Goal: Information Seeking & Learning: Learn about a topic

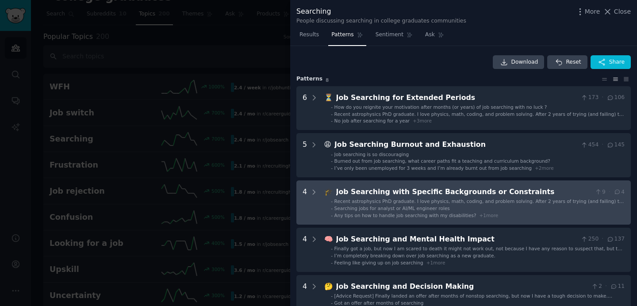
scroll to position [94, 0]
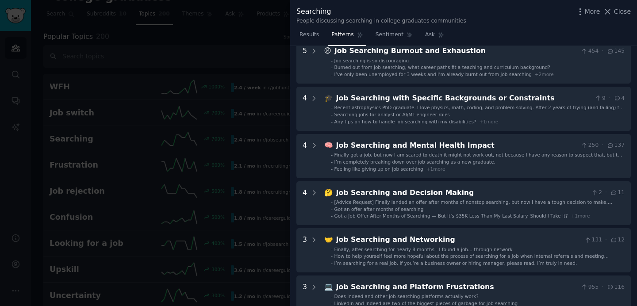
click at [276, 108] on div at bounding box center [318, 153] width 637 height 306
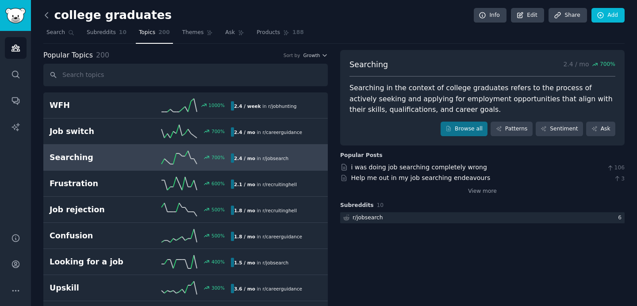
click at [45, 16] on icon at bounding box center [46, 15] width 9 height 9
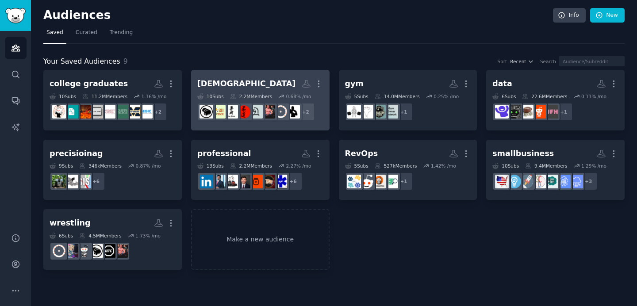
click at [256, 94] on div "2.2M Members" at bounding box center [251, 96] width 42 height 6
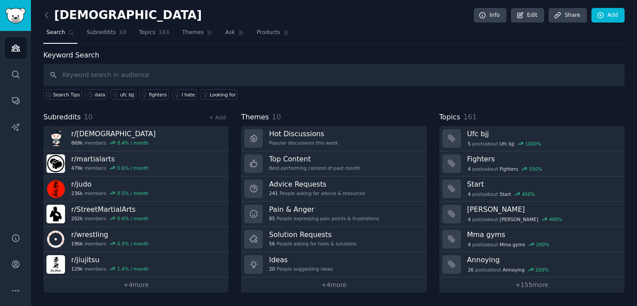
click at [216, 34] on nav "Search Subreddits 10 Topics 161 Themes Ask Products" at bounding box center [333, 35] width 581 height 18
click at [222, 29] on link "Ask" at bounding box center [234, 35] width 25 height 18
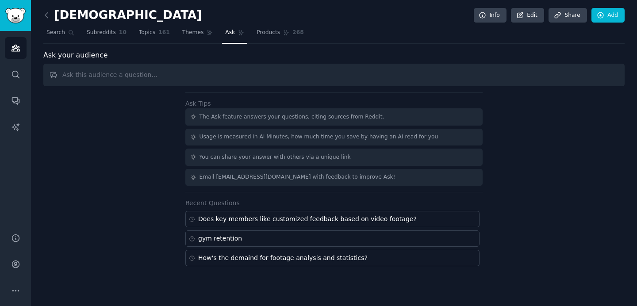
click at [214, 69] on input "text" at bounding box center [333, 75] width 581 height 23
type input "injury"
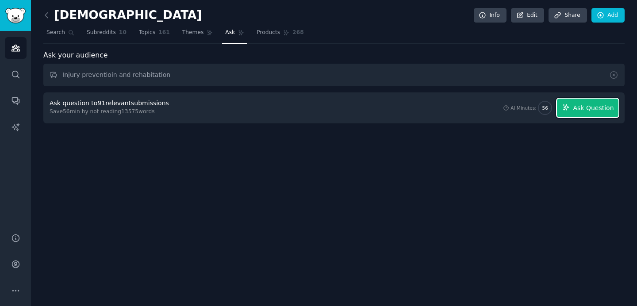
click at [568, 104] on icon "button" at bounding box center [566, 107] width 6 height 6
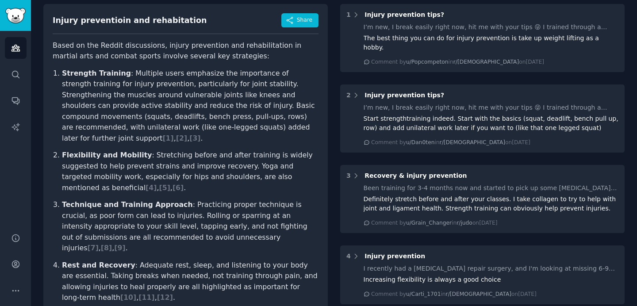
scroll to position [98, 0]
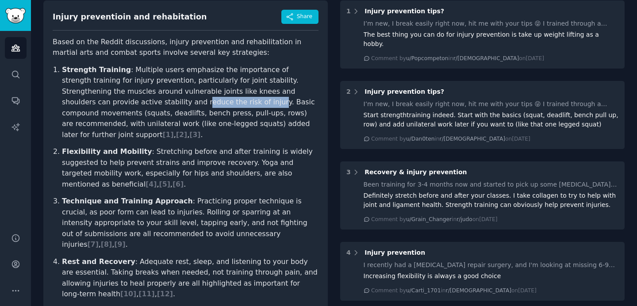
drag, startPoint x: 63, startPoint y: 102, endPoint x: 132, endPoint y: 100, distance: 68.6
click at [134, 100] on p "Strength Training : Multiple users emphasize the importance of strength trainin…" at bounding box center [190, 103] width 256 height 76
click at [132, 100] on p "Strength Training : Multiple users emphasize the importance of strength trainin…" at bounding box center [190, 103] width 256 height 76
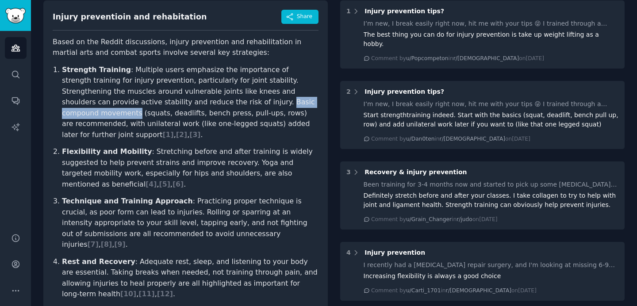
drag, startPoint x: 141, startPoint y: 102, endPoint x: 229, endPoint y: 102, distance: 87.5
click at [229, 102] on p "Strength Training : Multiple users emphasize the importance of strength trainin…" at bounding box center [190, 103] width 256 height 76
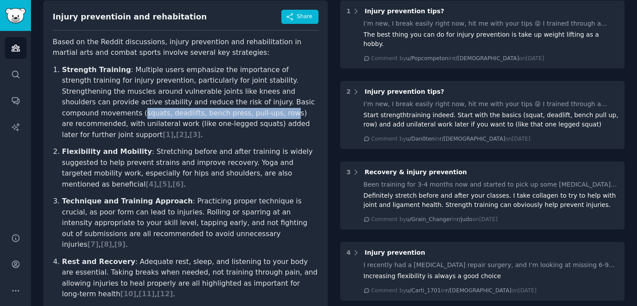
drag, startPoint x: 235, startPoint y: 102, endPoint x: 126, endPoint y: 114, distance: 109.9
click at [126, 114] on p "Strength Training : Multiple users emphasize the importance of strength trainin…" at bounding box center [190, 103] width 256 height 76
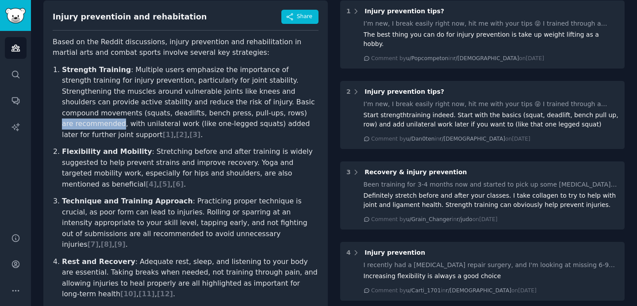
drag, startPoint x: 133, startPoint y: 113, endPoint x: 189, endPoint y: 112, distance: 55.7
click at [189, 112] on p "Strength Training : Multiple users emphasize the importance of strength trainin…" at bounding box center [190, 103] width 256 height 76
drag, startPoint x: 195, startPoint y: 112, endPoint x: 255, endPoint y: 115, distance: 60.2
click at [255, 115] on p "Strength Training : Multiple users emphasize the importance of strength trainin…" at bounding box center [190, 103] width 256 height 76
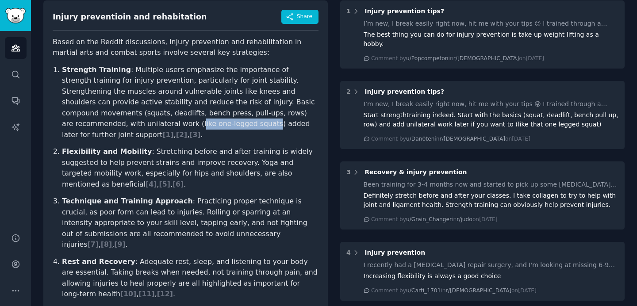
drag, startPoint x: 260, startPoint y: 114, endPoint x: 83, endPoint y: 123, distance: 176.7
click at [83, 123] on p "Strength Training : Multiple users emphasize the importance of strength trainin…" at bounding box center [190, 103] width 256 height 76
drag, startPoint x: 88, startPoint y: 123, endPoint x: 123, endPoint y: 124, distance: 35.4
click at [123, 124] on p "Strength Training : Multiple users emphasize the importance of strength trainin…" at bounding box center [190, 103] width 256 height 76
drag, startPoint x: 126, startPoint y: 124, endPoint x: 194, endPoint y: 123, distance: 68.1
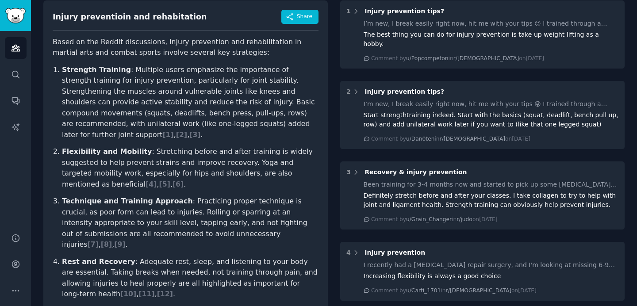
click at [194, 123] on p "Strength Training : Multiple users emphasize the importance of strength trainin…" at bounding box center [190, 103] width 256 height 76
drag, startPoint x: 194, startPoint y: 123, endPoint x: 100, endPoint y: 123, distance: 93.7
click at [100, 123] on p "Strength Training : Multiple users emphasize the importance of strength trainin…" at bounding box center [190, 103] width 256 height 76
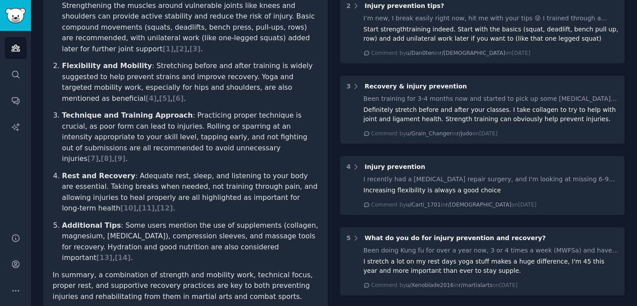
scroll to position [190, 0]
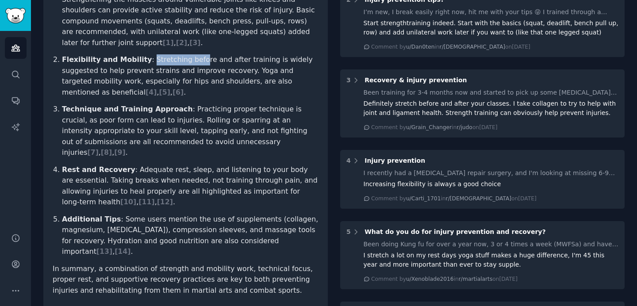
drag, startPoint x: 143, startPoint y: 49, endPoint x: 191, endPoint y: 50, distance: 47.8
click at [191, 54] on p "Flexibility and Mobility : Stretching before and after training is widely sugge…" at bounding box center [190, 75] width 256 height 43
drag, startPoint x: 198, startPoint y: 50, endPoint x: 248, endPoint y: 50, distance: 50.4
click at [248, 54] on p "Flexibility and Mobility : Stretching before and after training is widely sugge…" at bounding box center [190, 75] width 256 height 43
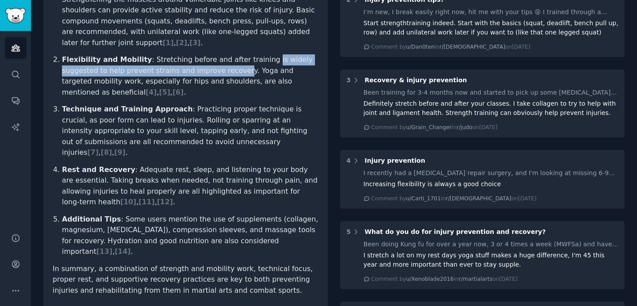
drag, startPoint x: 253, startPoint y: 50, endPoint x: 199, endPoint y: 55, distance: 54.7
click at [199, 55] on p "Flexibility and Mobility : Stretching before and after training is widely sugge…" at bounding box center [190, 75] width 256 height 43
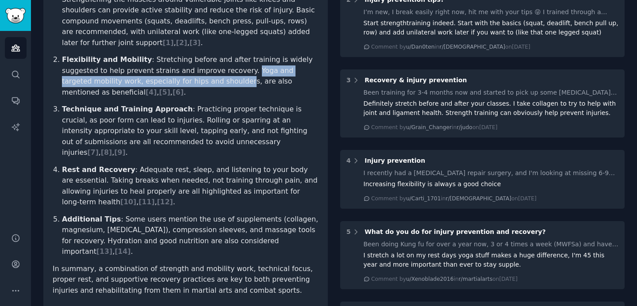
drag, startPoint x: 206, startPoint y: 58, endPoint x: 164, endPoint y: 72, distance: 44.6
click at [164, 72] on p "Flexibility and Mobility : Stretching before and after training is widely sugge…" at bounding box center [190, 75] width 256 height 43
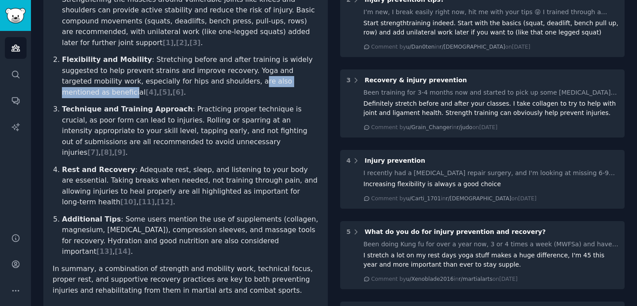
drag, startPoint x: 172, startPoint y: 72, endPoint x: 266, endPoint y: 73, distance: 93.7
click at [266, 73] on p "Flexibility and Mobility : Stretching before and after training is widely sugge…" at bounding box center [190, 75] width 256 height 43
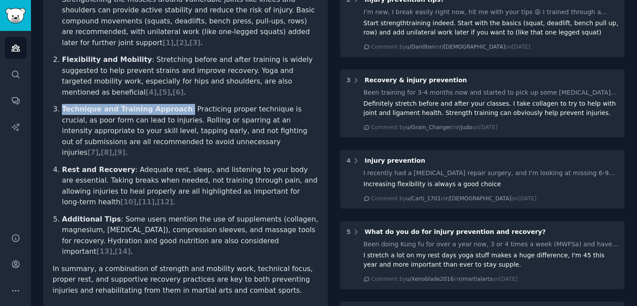
drag, startPoint x: 63, startPoint y: 87, endPoint x: 176, endPoint y: 86, distance: 112.8
click at [176, 104] on p "Technique and Training Approach : Practicing proper technique is crucial, as po…" at bounding box center [190, 131] width 256 height 54
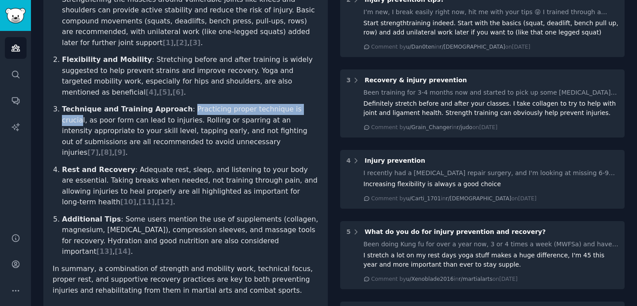
drag, startPoint x: 180, startPoint y: 88, endPoint x: 294, endPoint y: 85, distance: 114.1
click at [294, 104] on p "Technique and Training Approach : Practicing proper technique is crucial, as po…" at bounding box center [190, 131] width 256 height 54
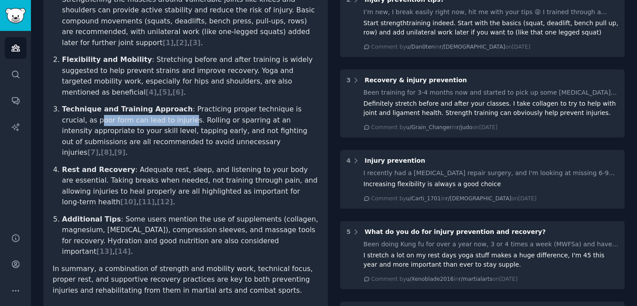
drag, startPoint x: 66, startPoint y: 101, endPoint x: 151, endPoint y: 100, distance: 84.5
click at [151, 104] on p "Technique and Training Approach : Practicing proper technique is crucial, as po…" at bounding box center [190, 131] width 256 height 54
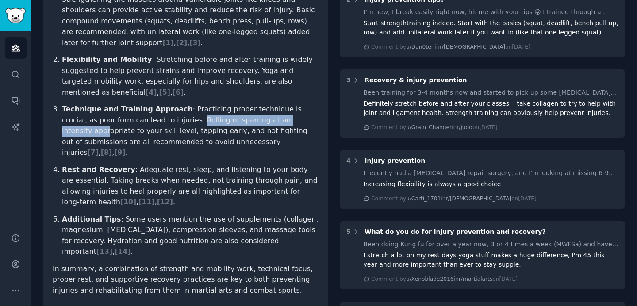
drag, startPoint x: 157, startPoint y: 100, endPoint x: 277, endPoint y: 99, distance: 119.8
click at [277, 104] on p "Technique and Training Approach : Practicing proper technique is crucial, as po…" at bounding box center [190, 131] width 256 height 54
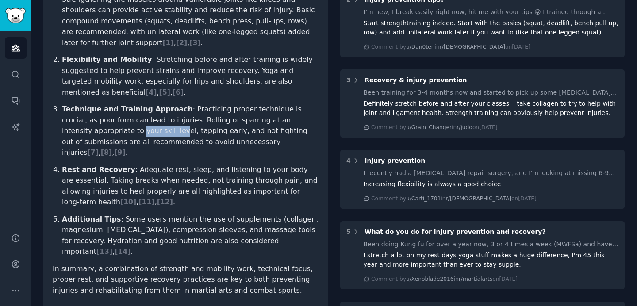
drag, startPoint x: 61, startPoint y: 109, endPoint x: 102, endPoint y: 111, distance: 40.7
click at [102, 111] on ol "Strength Training : Multiple users emphasize the importance of strength trainin…" at bounding box center [186, 115] width 266 height 285
drag, startPoint x: 108, startPoint y: 110, endPoint x: 147, endPoint y: 107, distance: 39.0
click at [147, 107] on p "Technique and Training Approach : Practicing proper technique is crucial, as po…" at bounding box center [190, 131] width 256 height 54
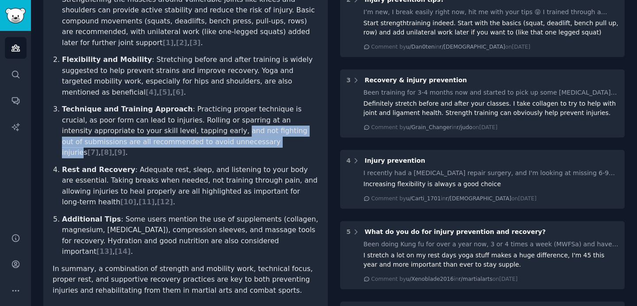
drag, startPoint x: 153, startPoint y: 110, endPoint x: 196, endPoint y: 122, distance: 44.5
click at [196, 122] on p "Technique and Training Approach : Practicing proper technique is crucial, as po…" at bounding box center [190, 131] width 256 height 54
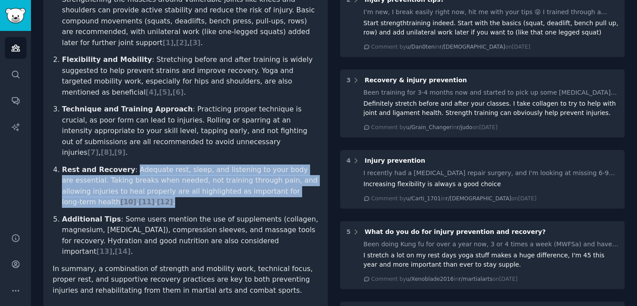
drag, startPoint x: 128, startPoint y: 137, endPoint x: 154, endPoint y: 173, distance: 44.3
click at [154, 173] on p "Rest and Recovery : Adequate rest, sleep, and listening to your body are essent…" at bounding box center [190, 185] width 256 height 43
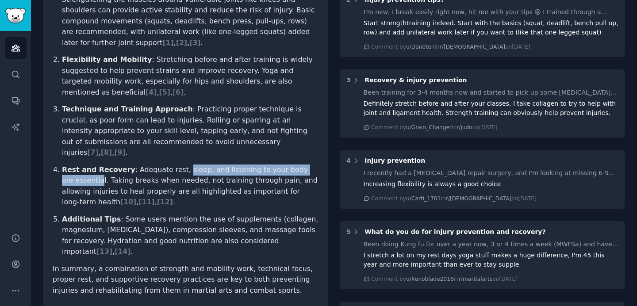
drag, startPoint x: 177, startPoint y: 139, endPoint x: 89, endPoint y: 146, distance: 88.3
click at [89, 164] on p "Rest and Recovery : Adequate rest, sleep, and listening to your body are essent…" at bounding box center [190, 185] width 256 height 43
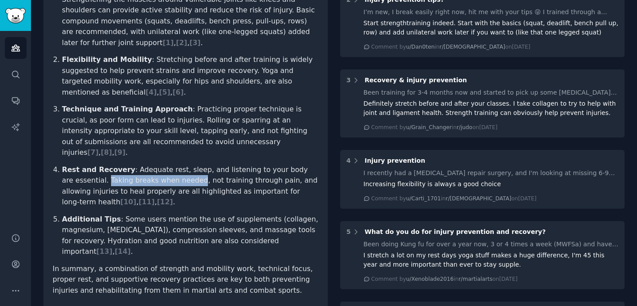
drag, startPoint x: 94, startPoint y: 146, endPoint x: 182, endPoint y: 150, distance: 88.1
click at [182, 164] on p "Rest and Recovery : Adequate rest, sleep, and listening to your body are essent…" at bounding box center [190, 185] width 256 height 43
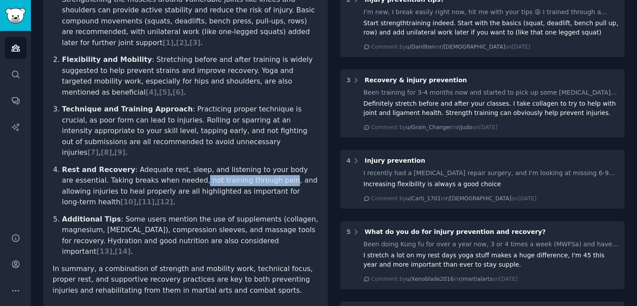
drag, startPoint x: 183, startPoint y: 150, endPoint x: 264, endPoint y: 150, distance: 80.0
click at [264, 164] on p "Rest and Recovery : Adequate rest, sleep, and listening to your body are essent…" at bounding box center [190, 185] width 256 height 43
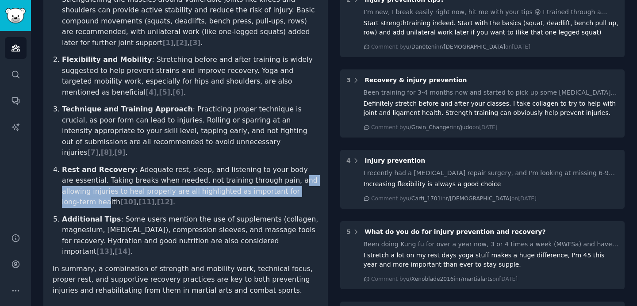
drag, startPoint x: 261, startPoint y: 149, endPoint x: 292, endPoint y: 161, distance: 33.4
click at [292, 164] on p "Rest and Recovery : Adequate rest, sleep, and listening to your body are essent…" at bounding box center [190, 185] width 256 height 43
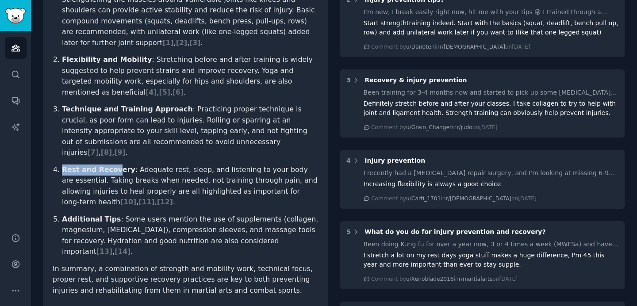
drag, startPoint x: 62, startPoint y: 134, endPoint x: 113, endPoint y: 136, distance: 51.3
click at [113, 165] on strong "Rest and Recovery" at bounding box center [98, 169] width 73 height 8
drag, startPoint x: 62, startPoint y: 185, endPoint x: 113, endPoint y: 186, distance: 50.9
click at [113, 214] on p "Additional Tips : Some users mention the use of supplements (collagen, magnesiu…" at bounding box center [190, 235] width 256 height 43
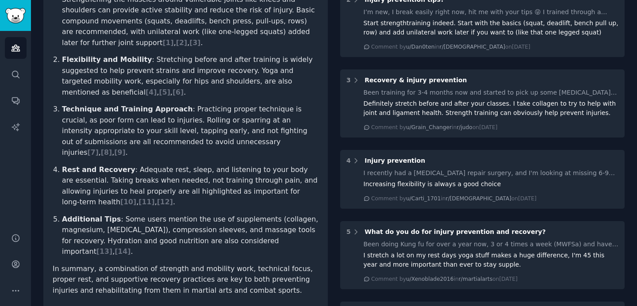
click at [113, 214] on p "Additional Tips : Some users mention the use of supplements (collagen, magnesiu…" at bounding box center [190, 235] width 256 height 43
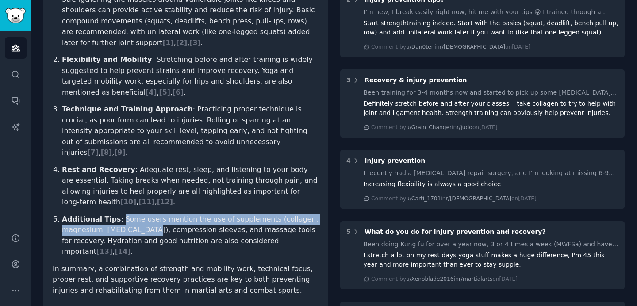
drag, startPoint x: 115, startPoint y: 186, endPoint x: 146, endPoint y: 198, distance: 32.8
click at [146, 214] on p "Additional Tips : Some users mention the use of supplements (collagen, magnesiu…" at bounding box center [190, 235] width 256 height 43
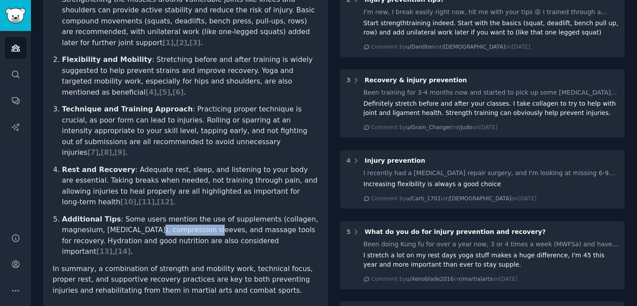
drag, startPoint x: 148, startPoint y: 198, endPoint x: 206, endPoint y: 200, distance: 58.0
click at [206, 214] on p "Additional Tips : Some users mention the use of supplements (collagen, magnesiu…" at bounding box center [190, 235] width 256 height 43
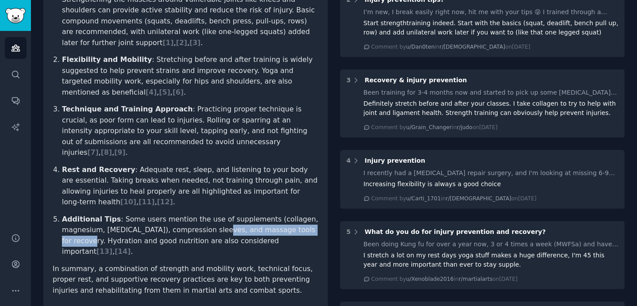
drag, startPoint x: 214, startPoint y: 198, endPoint x: 90, endPoint y: 212, distance: 124.1
click at [90, 214] on p "Additional Tips : Some users mention the use of supplements (collagen, magnesiu…" at bounding box center [190, 235] width 256 height 43
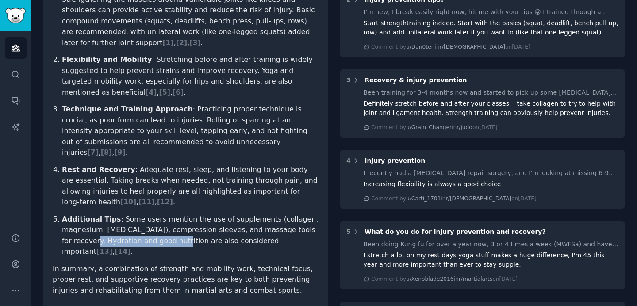
drag, startPoint x: 93, startPoint y: 210, endPoint x: 177, endPoint y: 209, distance: 84.0
click at [177, 214] on p "Additional Tips : Some users mention the use of supplements (collagen, magnesiu…" at bounding box center [190, 235] width 256 height 43
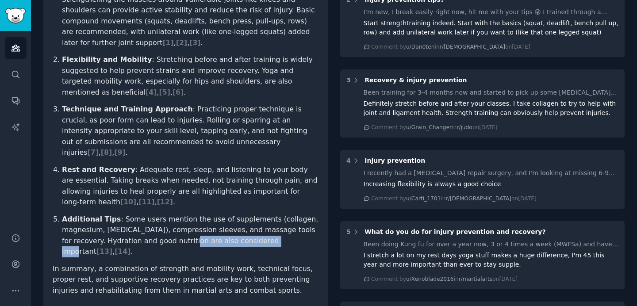
drag, startPoint x: 186, startPoint y: 211, endPoint x: 272, endPoint y: 213, distance: 85.8
click at [272, 214] on p "Additional Tips : Some users mention the use of supplements (collagen, magnesiu…" at bounding box center [190, 235] width 256 height 43
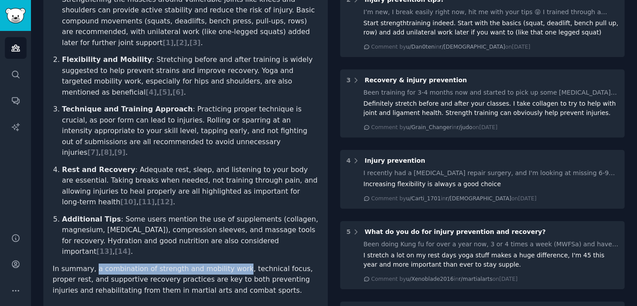
drag, startPoint x: 94, startPoint y: 228, endPoint x: 232, endPoint y: 220, distance: 137.7
click at [232, 264] on p "In summary, a combination of strength and mobility work, technical focus, prope…" at bounding box center [186, 280] width 266 height 33
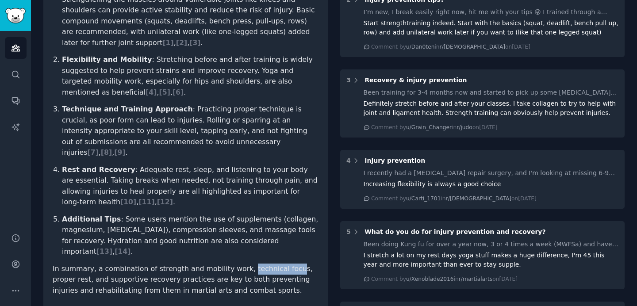
drag, startPoint x: 235, startPoint y: 226, endPoint x: 280, endPoint y: 227, distance: 45.5
click at [280, 264] on p "In summary, a combination of strength and mobility work, technical focus, prope…" at bounding box center [186, 280] width 266 height 33
drag, startPoint x: 65, startPoint y: 236, endPoint x: 135, endPoint y: 236, distance: 69.4
click at [135, 264] on p "In summary, a combination of strength and mobility work, technical focus, prope…" at bounding box center [186, 280] width 266 height 33
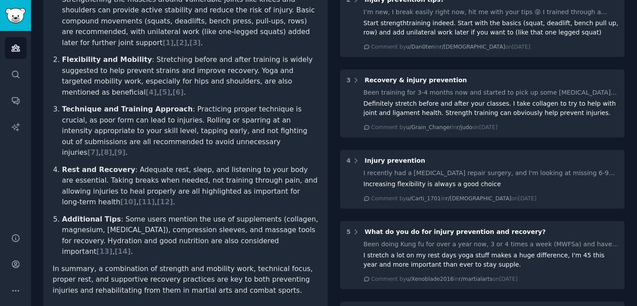
click at [91, 214] on p "Additional Tips : Some users mention the use of supplements (collagen, magnesiu…" at bounding box center [190, 235] width 256 height 43
click at [128, 214] on p "Additional Tips : Some users mention the use of supplements (collagen, magnesiu…" at bounding box center [190, 235] width 256 height 43
click at [168, 214] on p "Additional Tips : Some users mention the use of supplements (collagen, magnesiu…" at bounding box center [190, 235] width 256 height 43
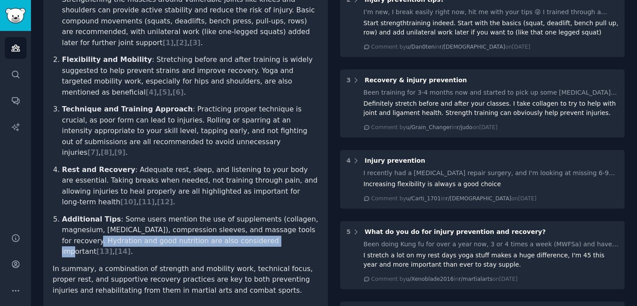
drag, startPoint x: 97, startPoint y: 210, endPoint x: 269, endPoint y: 210, distance: 172.0
click at [269, 214] on p "Additional Tips : Some users mention the use of supplements (collagen, magnesiu…" at bounding box center [190, 235] width 256 height 43
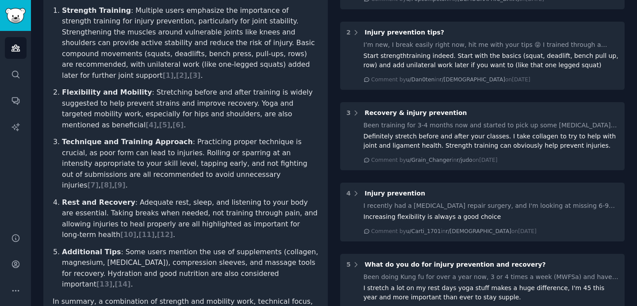
scroll to position [158, 0]
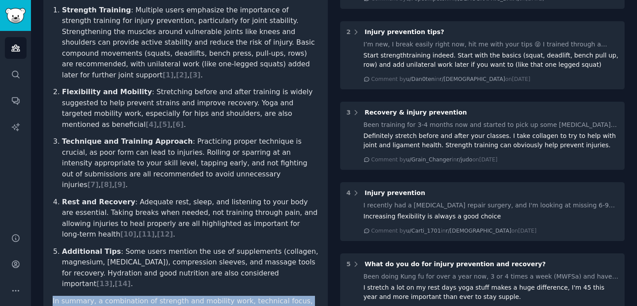
drag, startPoint x: 50, startPoint y: 259, endPoint x: 209, endPoint y: 263, distance: 158.8
click at [209, 263] on div "Injury preventioin and rehabitation Share Based on the Reddit discussions, inju…" at bounding box center [185, 142] width 284 height 403
click at [208, 296] on p "In summary, a combination of strength and mobility work, technical focus, prope…" at bounding box center [186, 312] width 266 height 33
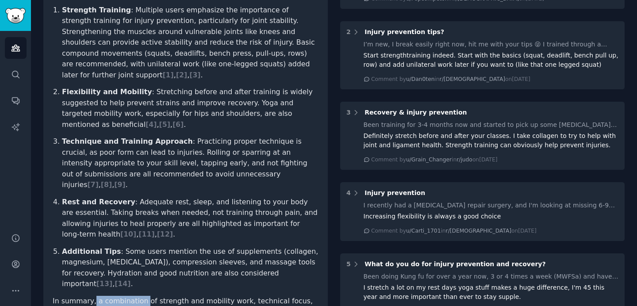
drag, startPoint x: 90, startPoint y: 259, endPoint x: 138, endPoint y: 256, distance: 47.8
click at [138, 296] on p "In summary, a combination of strength and mobility work, technical focus, prope…" at bounding box center [186, 312] width 266 height 33
click at [147, 296] on p "In summary, a combination of strength and mobility work, technical focus, prope…" at bounding box center [186, 312] width 266 height 33
drag, startPoint x: 141, startPoint y: 258, endPoint x: 236, endPoint y: 255, distance: 94.2
click at [236, 296] on p "In summary, a combination of strength and mobility work, technical focus, prope…" at bounding box center [186, 312] width 266 height 33
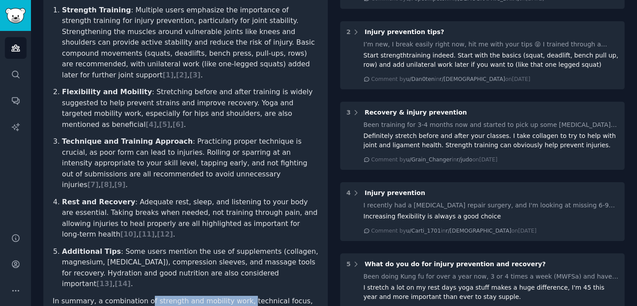
click at [236, 296] on p "In summary, a combination of strength and mobility work, technical focus, prope…" at bounding box center [186, 312] width 266 height 33
drag, startPoint x: 234, startPoint y: 257, endPoint x: 67, endPoint y: 271, distance: 167.3
click at [67, 296] on p "In summary, a combination of strength and mobility work, technical focus, prope…" at bounding box center [186, 312] width 266 height 33
drag, startPoint x: 67, startPoint y: 269, endPoint x: 234, endPoint y: 268, distance: 167.1
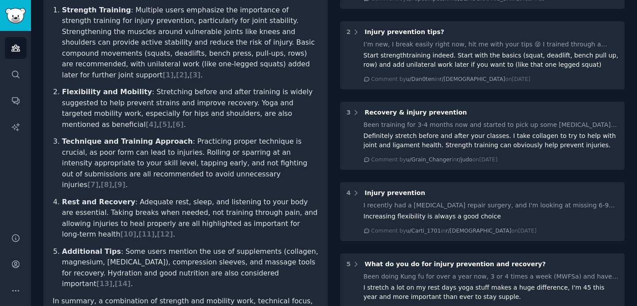
click at [234, 296] on p "In summary, a combination of strength and mobility work, technical focus, prope…" at bounding box center [186, 312] width 266 height 33
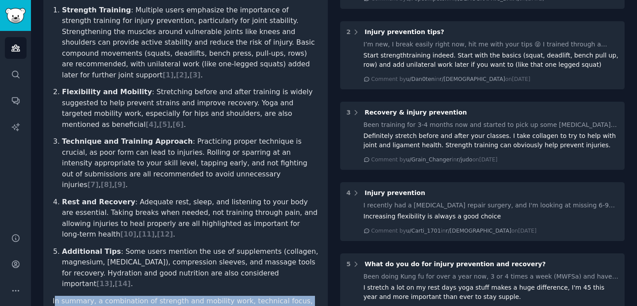
drag, startPoint x: 249, startPoint y: 286, endPoint x: 54, endPoint y: 255, distance: 197.9
click at [54, 255] on div "Injury preventioin and rehabitation Share Based on the Reddit discussions, inju…" at bounding box center [185, 142] width 284 height 403
drag, startPoint x: 52, startPoint y: 256, endPoint x: 257, endPoint y: 279, distance: 206.4
click at [257, 278] on div "Injury preventioin and rehabitation Share Based on the Reddit discussions, inju…" at bounding box center [185, 142] width 284 height 403
click at [257, 296] on p "In summary, a combination of strength and mobility work, technical focus, prope…" at bounding box center [186, 312] width 266 height 33
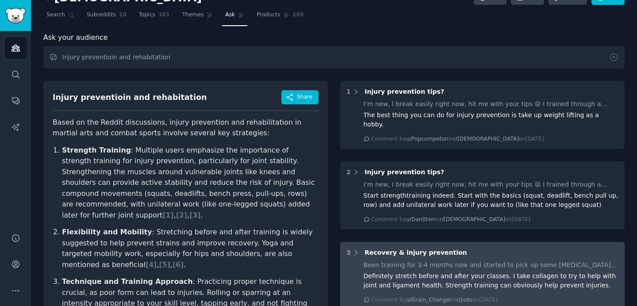
scroll to position [12, 0]
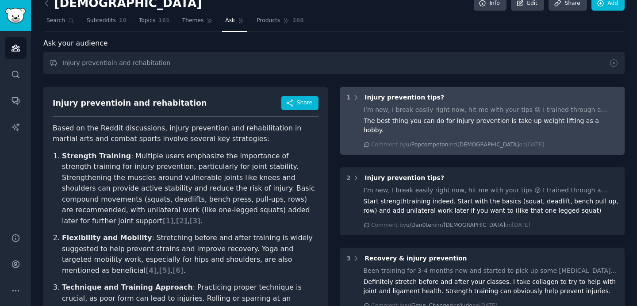
click at [395, 110] on div "I’m new, I break easily right now, hit me with your tips 😝 I trained through a …" at bounding box center [490, 109] width 255 height 9
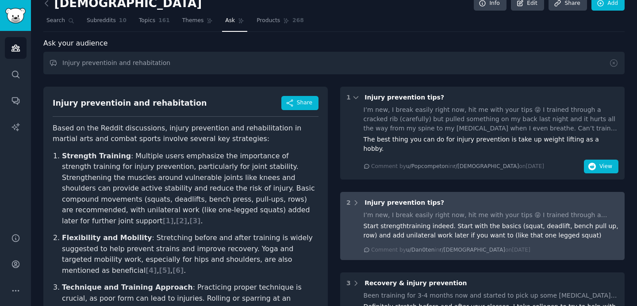
click at [468, 210] on div "I’m new, I break easily right now, hit me with your tips 😝 I trained through a …" at bounding box center [490, 214] width 255 height 9
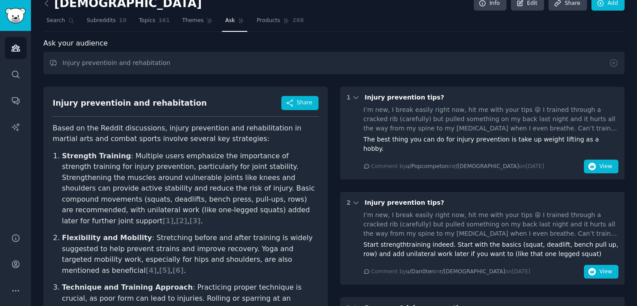
click at [578, 135] on div "The best thing you can do for injury prevention is take up weight lifting as a …" at bounding box center [490, 144] width 255 height 19
click at [600, 163] on span "View" at bounding box center [605, 167] width 13 height 8
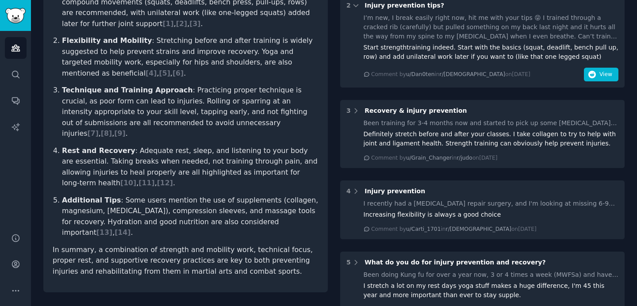
scroll to position [210, 0]
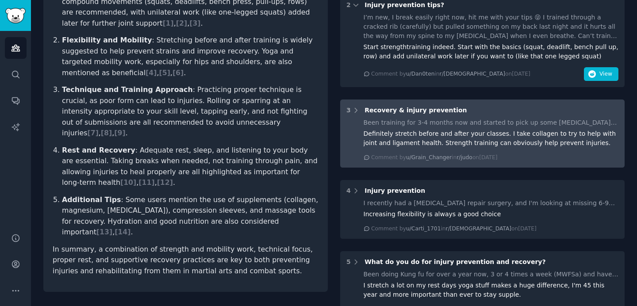
click at [388, 129] on div "Definitely stretch before and after your classes. I take collagen to try to hel…" at bounding box center [490, 138] width 255 height 19
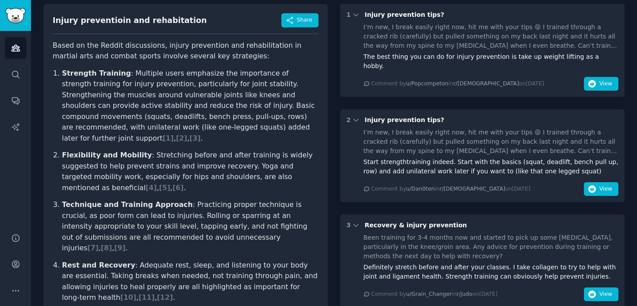
scroll to position [0, 0]
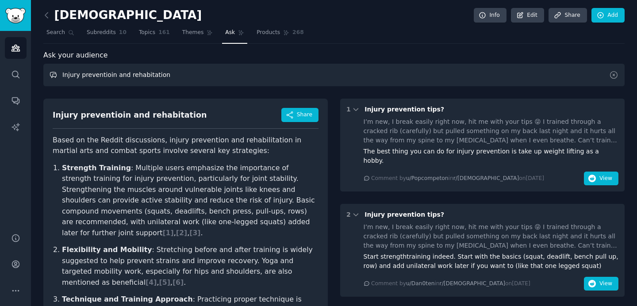
click at [108, 79] on input "Injury preventioin and rehabitation" at bounding box center [333, 75] width 581 height 23
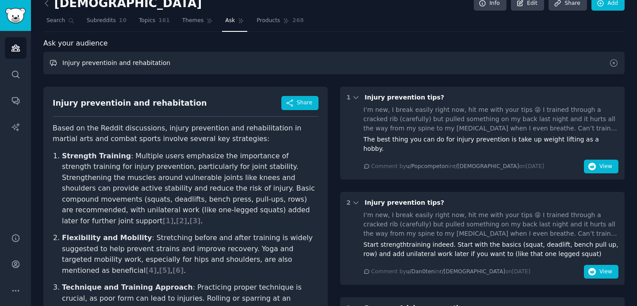
scroll to position [13, 0]
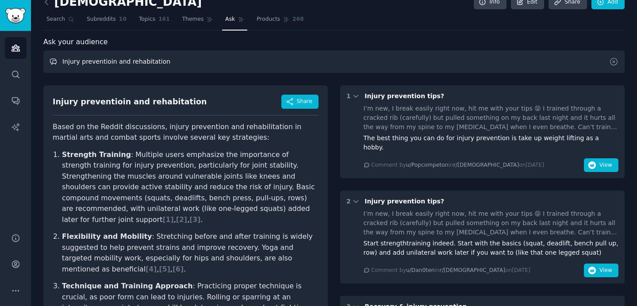
click at [88, 63] on input "Injury preventioin and rehabitation" at bounding box center [333, 61] width 581 height 23
click at [81, 61] on input "Injury potential early discovery" at bounding box center [333, 61] width 581 height 23
drag, startPoint x: 104, startPoint y: 62, endPoint x: 111, endPoint y: 62, distance: 6.6
click at [105, 62] on input "Injury potential early discovery" at bounding box center [333, 61] width 581 height 23
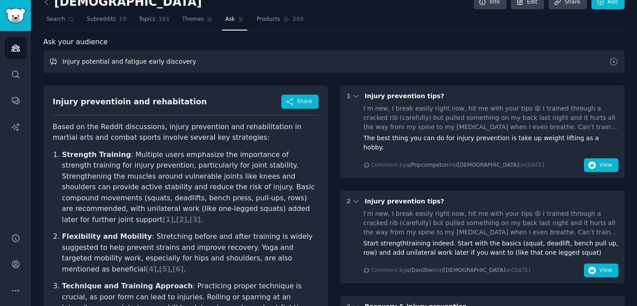
click at [118, 62] on input "Injury potential and fatigue early discovery" at bounding box center [333, 61] width 581 height 23
click at [214, 62] on input "Injury potential and tissue fatigue early discovery" at bounding box center [333, 61] width 581 height 23
type input "Injury potential and tissue fatigue early discovery"
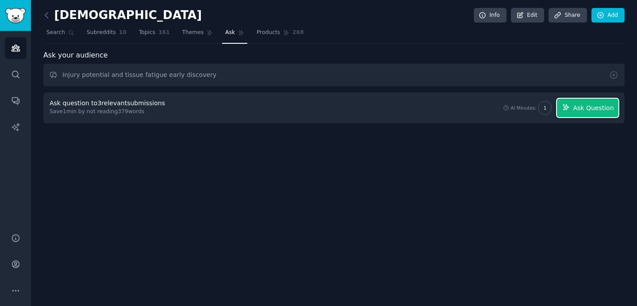
click at [580, 111] on span "Ask Question" at bounding box center [593, 107] width 41 height 9
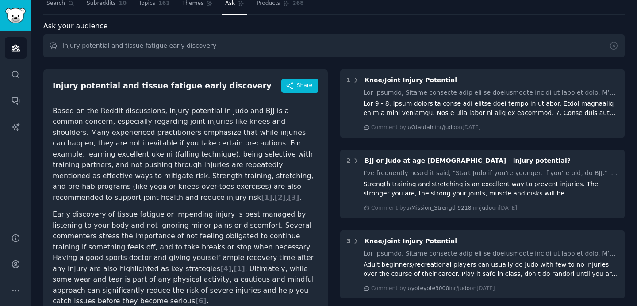
scroll to position [27, 0]
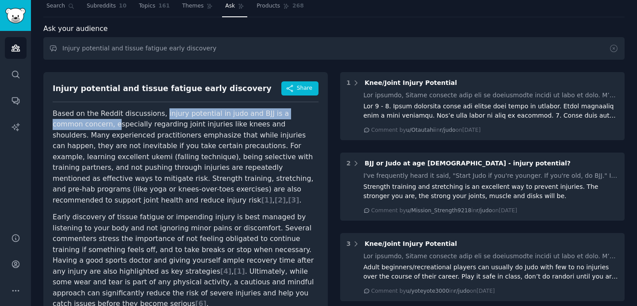
drag, startPoint x: 158, startPoint y: 115, endPoint x: 88, endPoint y: 125, distance: 71.5
click at [88, 125] on p "Based on the Reddit discussions, injury potential in judo and BJJ is a common c…" at bounding box center [186, 157] width 266 height 98
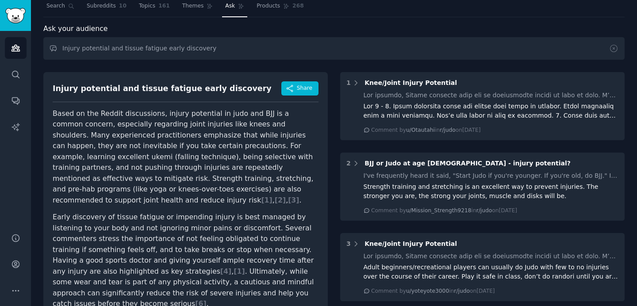
click at [88, 125] on p "Based on the Reddit discussions, injury potential in judo and BJJ is a common c…" at bounding box center [186, 157] width 266 height 98
drag, startPoint x: 81, startPoint y: 125, endPoint x: 206, endPoint y: 121, distance: 124.8
click at [206, 121] on p "Based on the Reddit discussions, injury potential in judo and BJJ is a common c…" at bounding box center [186, 157] width 266 height 98
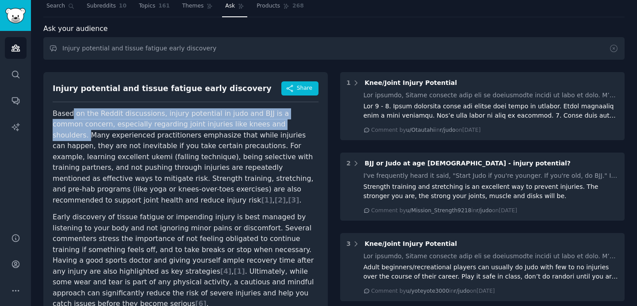
drag, startPoint x: 268, startPoint y: 125, endPoint x: 72, endPoint y: 111, distance: 196.3
click at [72, 111] on p "Based on the Reddit discussions, injury potential in judo and BJJ is a common c…" at bounding box center [186, 157] width 266 height 98
drag, startPoint x: 48, startPoint y: 112, endPoint x: 265, endPoint y: 126, distance: 217.6
click at [266, 126] on div "Injury potential and tissue fatigue early discovery Share Based on the Reddit d…" at bounding box center [185, 198] width 284 height 253
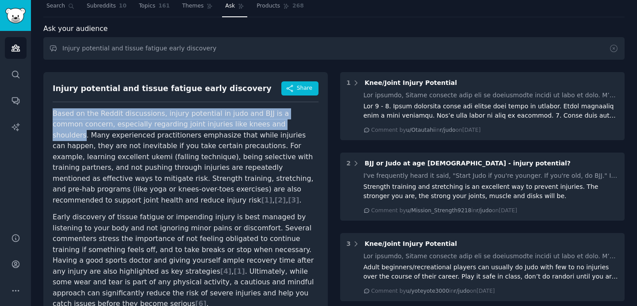
click at [265, 126] on p "Based on the Reddit discussions, injury potential in judo and BJJ is a common c…" at bounding box center [186, 157] width 266 height 98
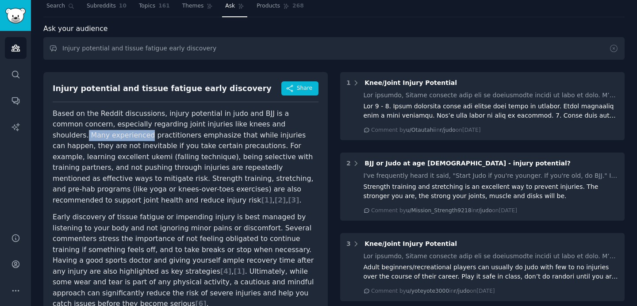
drag, startPoint x: 267, startPoint y: 124, endPoint x: 90, endPoint y: 138, distance: 177.4
click at [90, 138] on p "Based on the Reddit discussions, injury potential in judo and BJJ is a common c…" at bounding box center [186, 157] width 266 height 98
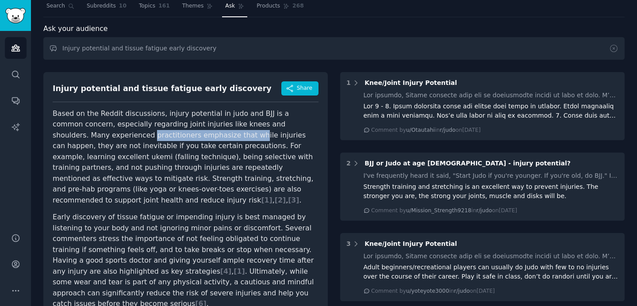
drag, startPoint x: 93, startPoint y: 138, endPoint x: 194, endPoint y: 136, distance: 101.3
click at [194, 136] on p "Based on the Reddit discussions, injury potential in judo and BJJ is a common c…" at bounding box center [186, 157] width 266 height 98
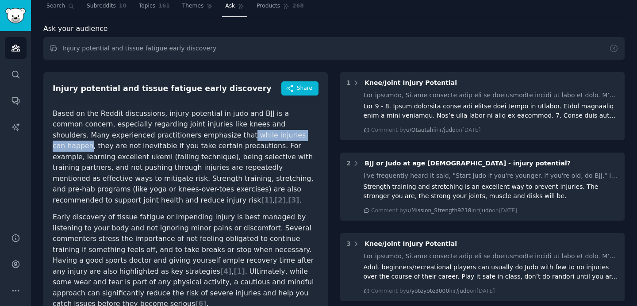
drag, startPoint x: 183, startPoint y: 136, endPoint x: 264, endPoint y: 136, distance: 80.9
click at [264, 136] on p "Based on the Reddit discussions, injury potential in judo and BJJ is a common c…" at bounding box center [186, 157] width 266 height 98
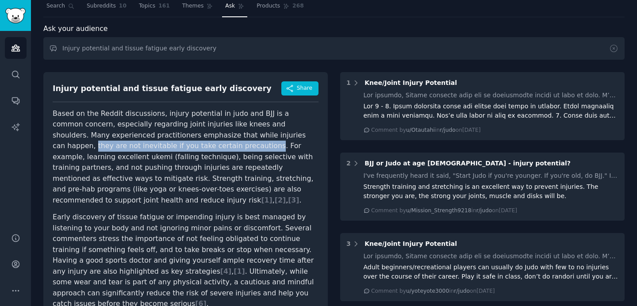
drag, startPoint x: 269, startPoint y: 136, endPoint x: 179, endPoint y: 146, distance: 90.3
click at [179, 146] on p "Based on the Reddit discussions, injury potential in judo and BJJ is a common c…" at bounding box center [186, 157] width 266 height 98
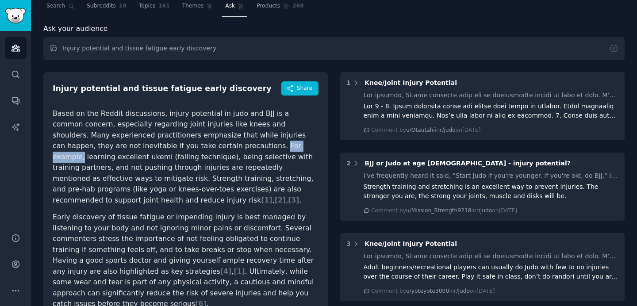
drag, startPoint x: 184, startPoint y: 146, endPoint x: 224, endPoint y: 146, distance: 39.4
click at [224, 146] on p "Based on the Reddit discussions, injury potential in judo and BJJ is a common c…" at bounding box center [186, 157] width 266 height 98
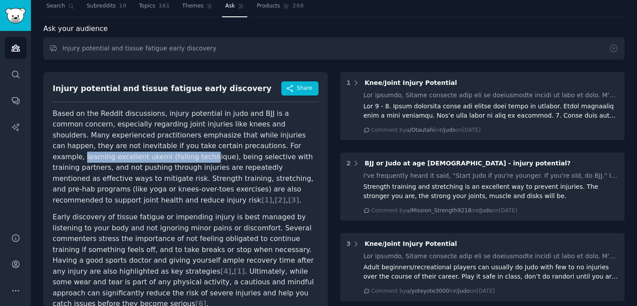
drag, startPoint x: 226, startPoint y: 146, endPoint x: 92, endPoint y: 157, distance: 134.8
click at [92, 157] on p "Based on the Reddit discussions, injury potential in judo and BJJ is a common c…" at bounding box center [186, 157] width 266 height 98
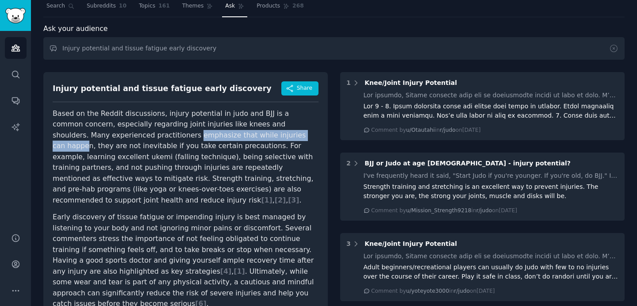
drag, startPoint x: 137, startPoint y: 135, endPoint x: 264, endPoint y: 134, distance: 127.3
click at [264, 134] on p "Based on the Reddit discussions, injury potential in judo and BJJ is a common c…" at bounding box center [186, 157] width 266 height 98
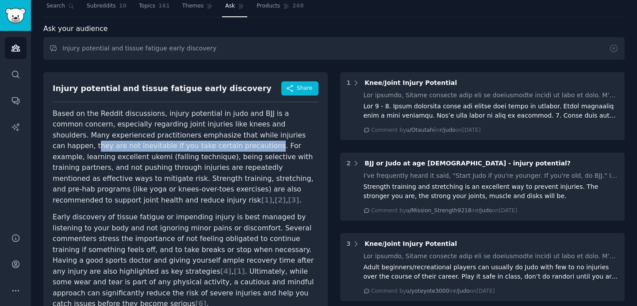
drag, startPoint x: 271, startPoint y: 136, endPoint x: 181, endPoint y: 141, distance: 89.9
click at [181, 141] on p "Based on the Reddit discussions, injury potential in judo and BJJ is a common c…" at bounding box center [186, 157] width 266 height 98
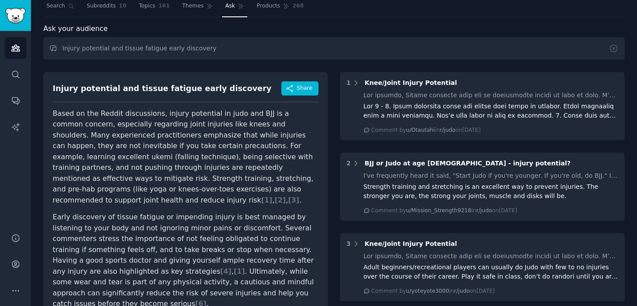
click at [294, 146] on p "Based on the Reddit discussions, injury potential in judo and BJJ is a common c…" at bounding box center [186, 157] width 266 height 98
click at [117, 156] on p "Based on the Reddit discussions, injury potential in judo and BJJ is a common c…" at bounding box center [186, 157] width 266 height 98
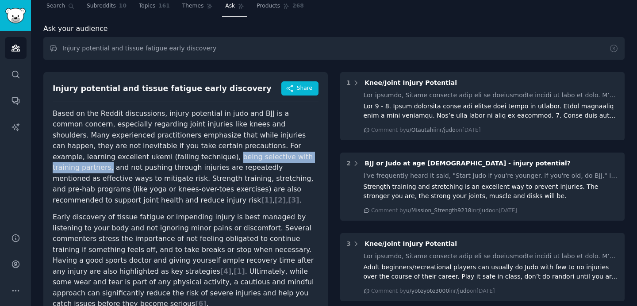
drag, startPoint x: 115, startPoint y: 156, endPoint x: 232, endPoint y: 156, distance: 117.6
click at [232, 156] on p "Based on the Reddit discussions, injury potential in judo and BJJ is a common c…" at bounding box center [186, 157] width 266 height 98
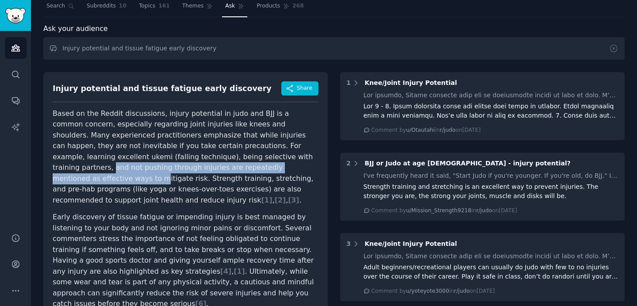
drag, startPoint x: 233, startPoint y: 157, endPoint x: 228, endPoint y: 172, distance: 15.9
click at [228, 172] on p "Based on the Reddit discussions, injury potential in judo and BJJ is a common c…" at bounding box center [186, 157] width 266 height 98
drag, startPoint x: 263, startPoint y: 168, endPoint x: 234, endPoint y: 155, distance: 31.9
click at [234, 155] on p "Based on the Reddit discussions, injury potential in judo and BJJ is a common c…" at bounding box center [186, 157] width 266 height 98
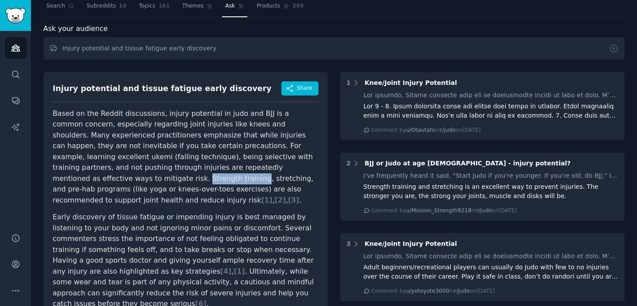
drag, startPoint x: 266, startPoint y: 168, endPoint x: 76, endPoint y: 181, distance: 189.7
click at [76, 181] on p "Based on the Reddit discussions, injury potential in judo and BJJ is a common c…" at bounding box center [186, 157] width 266 height 98
drag, startPoint x: 79, startPoint y: 181, endPoint x: 114, endPoint y: 180, distance: 34.9
click at [114, 180] on p "Based on the Reddit discussions, injury potential in judo and BJJ is a common c…" at bounding box center [186, 157] width 266 height 98
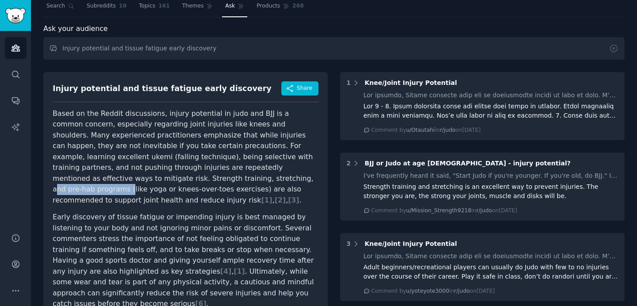
drag, startPoint x: 118, startPoint y: 180, endPoint x: 191, endPoint y: 179, distance: 72.1
click at [191, 179] on p "Based on the Reddit discussions, injury potential in judo and BJJ is a common c…" at bounding box center [186, 157] width 266 height 98
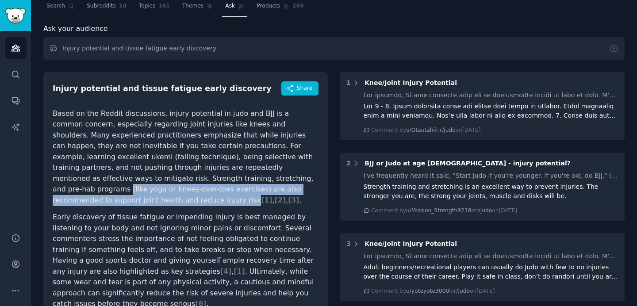
drag, startPoint x: 189, startPoint y: 179, endPoint x: 265, endPoint y: 188, distance: 76.6
click at [265, 188] on p "Based on the Reddit discussions, injury potential in judo and BJJ is a common c…" at bounding box center [186, 157] width 266 height 98
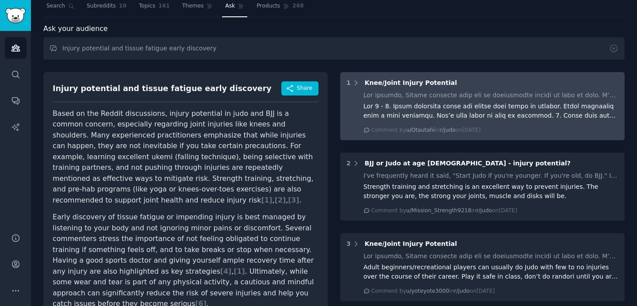
click at [504, 113] on div at bounding box center [490, 111] width 255 height 19
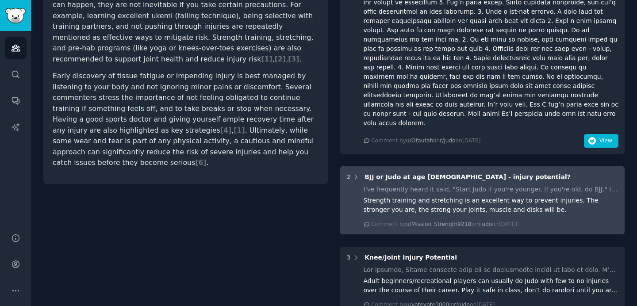
scroll to position [167, 0]
click at [352, 185] on div "I've frequently heard it said, "Start Judo if you're younger. If you're old, do…" at bounding box center [482, 206] width 272 height 43
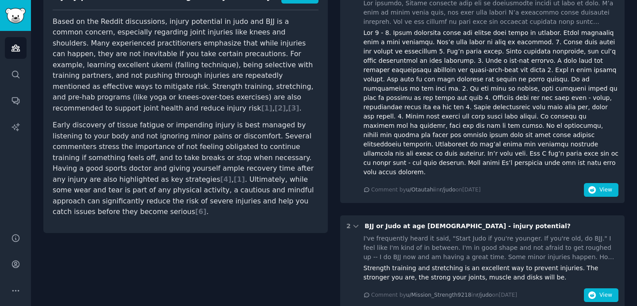
scroll to position [0, 0]
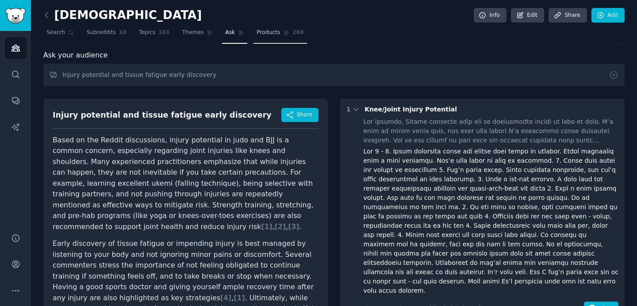
click at [262, 35] on span "Products" at bounding box center [267, 33] width 23 height 8
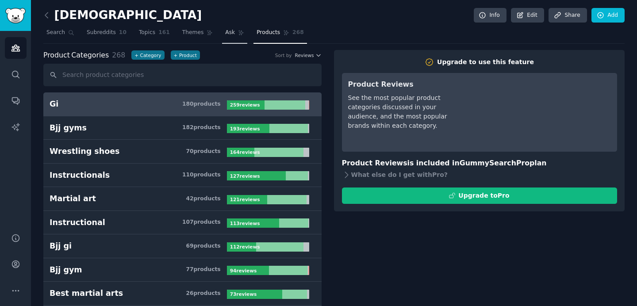
click at [225, 31] on span "Ask" at bounding box center [230, 33] width 10 height 8
